Goal: Task Accomplishment & Management: Complete application form

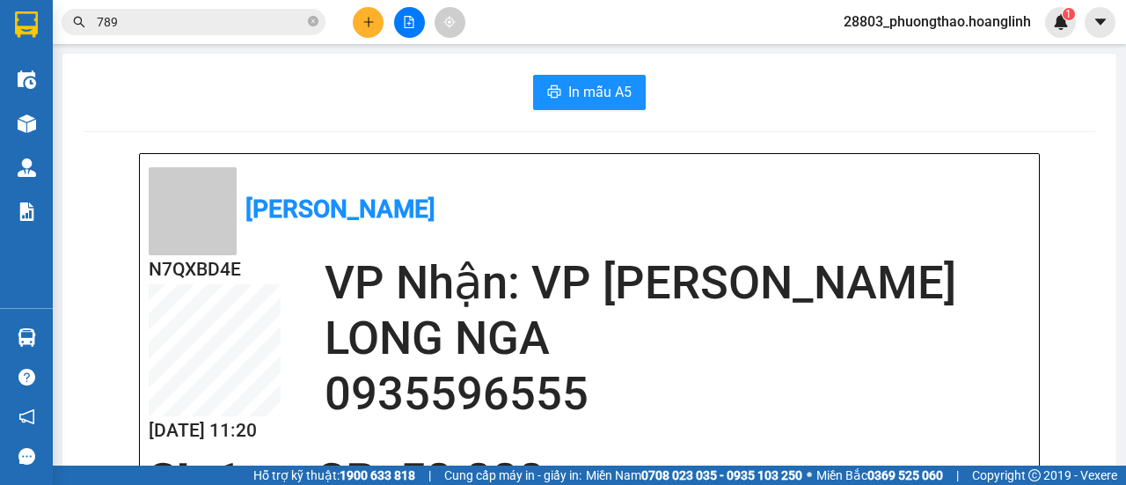
click at [366, 22] on icon "plus" at bounding box center [368, 21] width 10 height 1
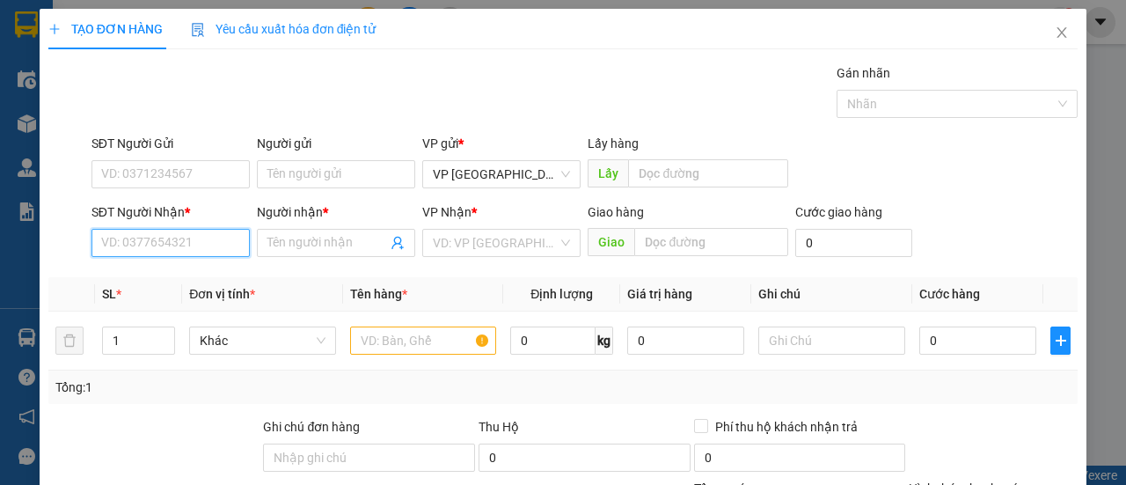
click at [211, 251] on input "SĐT Người Nhận *" at bounding box center [170, 243] width 158 height 28
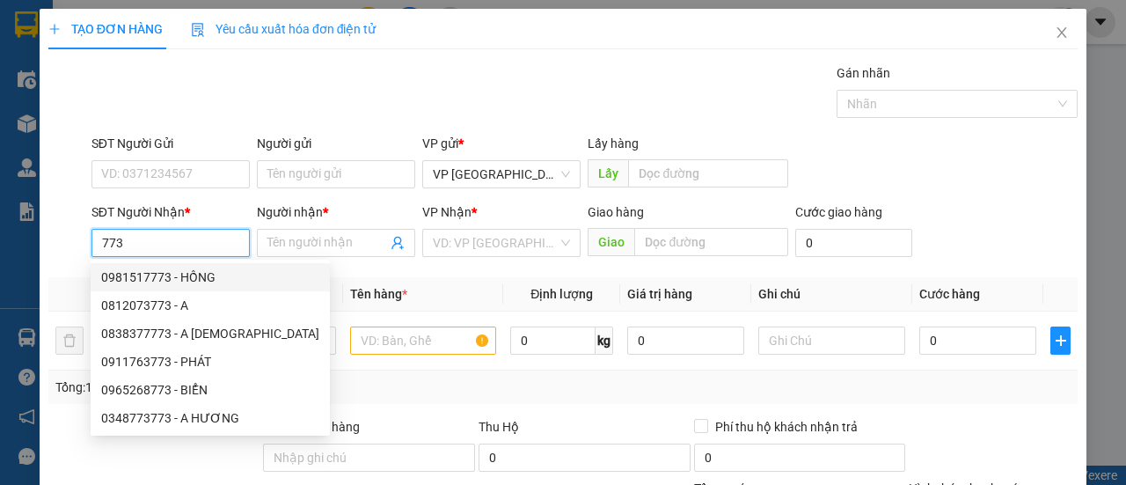
click at [97, 243] on input "773" at bounding box center [170, 243] width 158 height 28
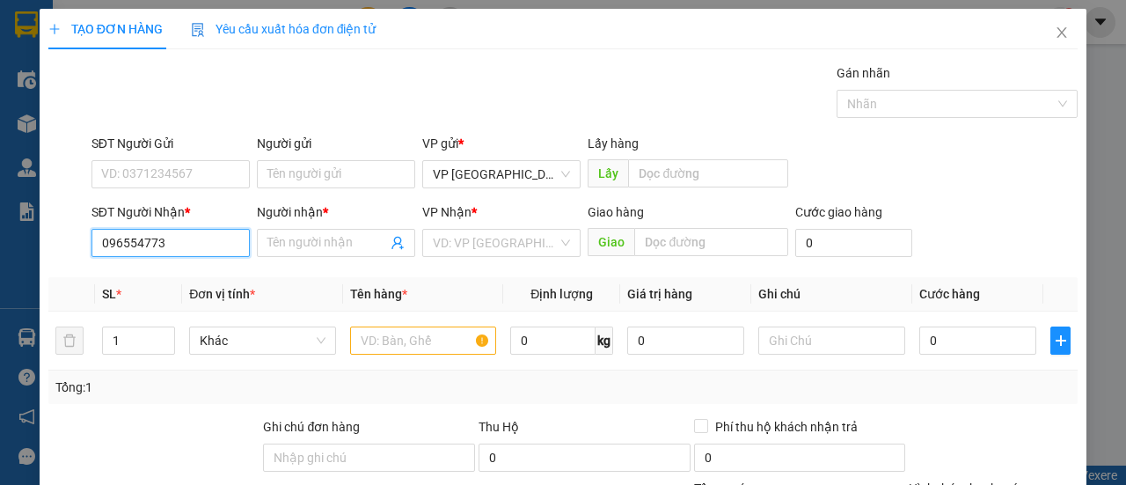
type input "0965547773"
click at [156, 278] on div "0965547773 - PHƯỚC" at bounding box center [168, 276] width 135 height 19
type input "PHƯỚC"
type input "200.000"
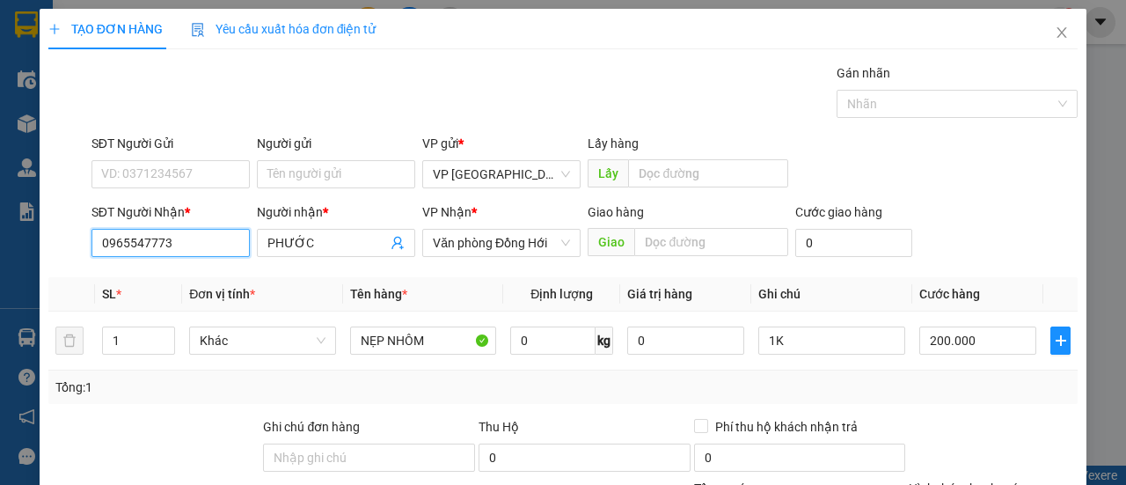
scroll to position [217, 0]
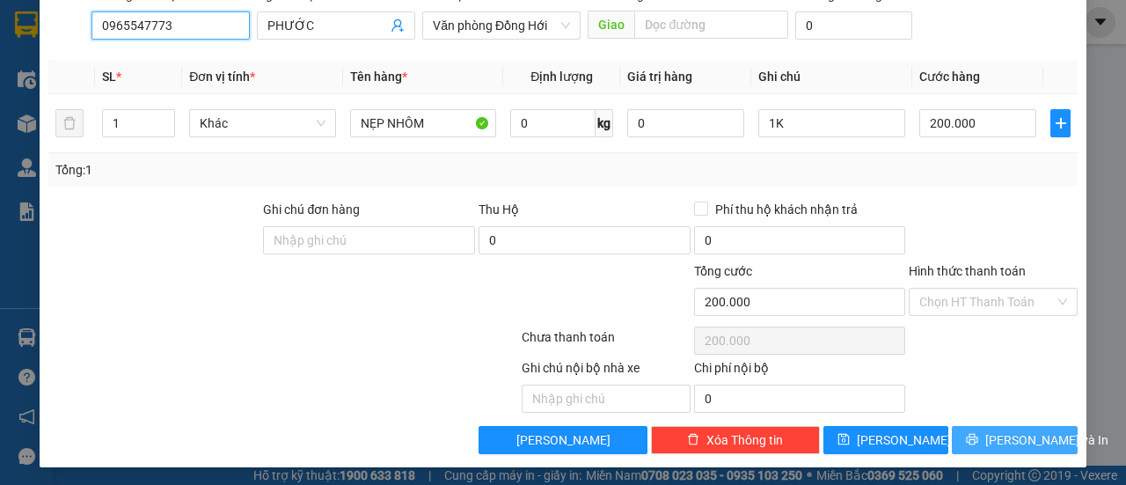
type input "0965547773"
click at [971, 439] on icon "printer" at bounding box center [972, 439] width 12 height 12
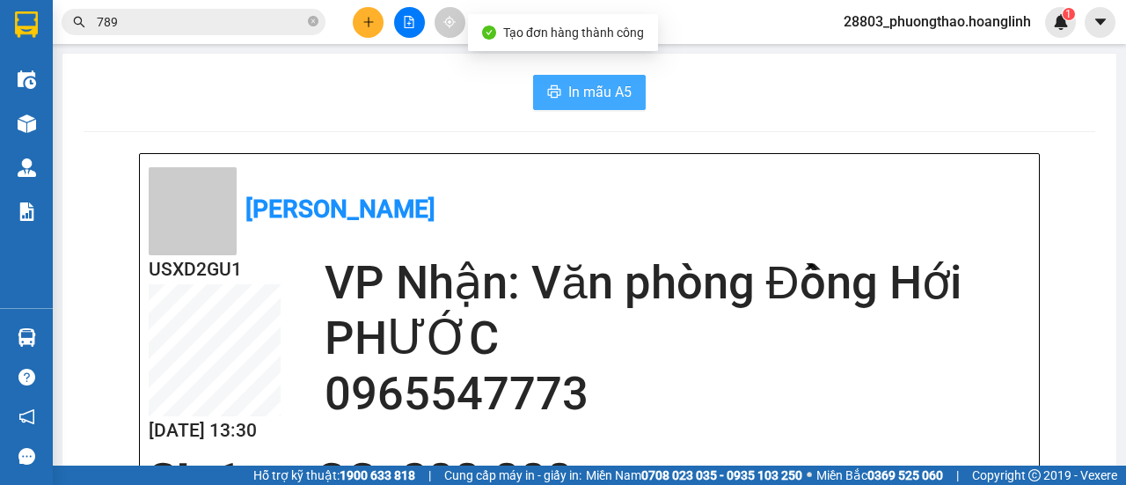
click at [574, 89] on span "In mẫu A5" at bounding box center [599, 92] width 63 height 22
